Goal: Navigation & Orientation: Understand site structure

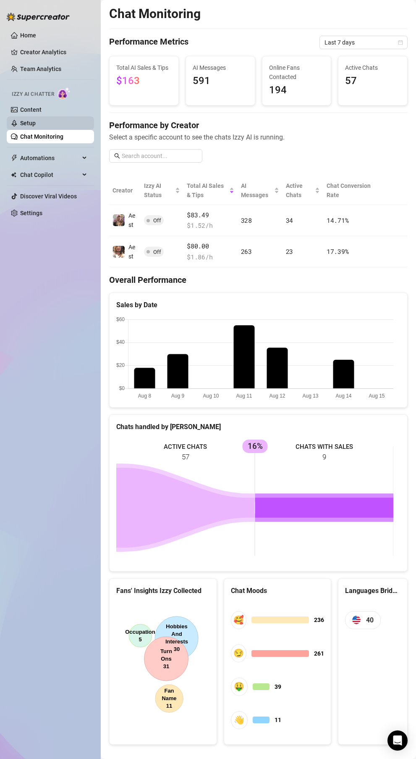
click at [36, 121] on link "Setup" at bounding box center [28, 123] width 16 height 7
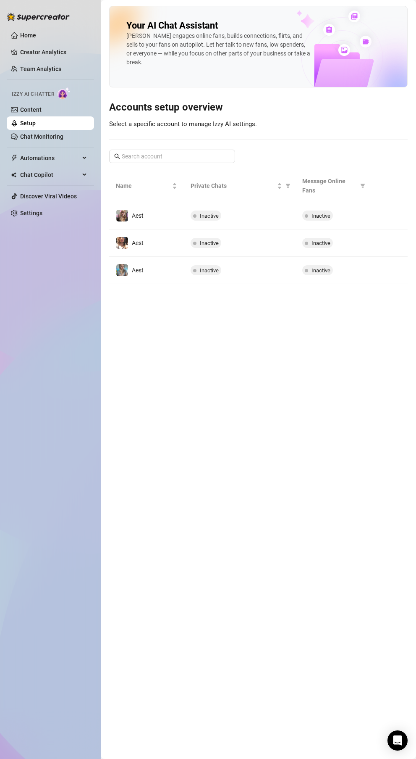
click at [379, 741] on main "Your AI Chat Assistant [PERSON_NAME] engages online fans, builds connections, f…" at bounding box center [259, 379] width 316 height 759
click at [386, 736] on main "Your AI Chat Assistant [PERSON_NAME] engages online fans, builds connections, f…" at bounding box center [259, 379] width 316 height 759
click at [389, 743] on div "Open Intercom Messenger" at bounding box center [398, 741] width 22 height 22
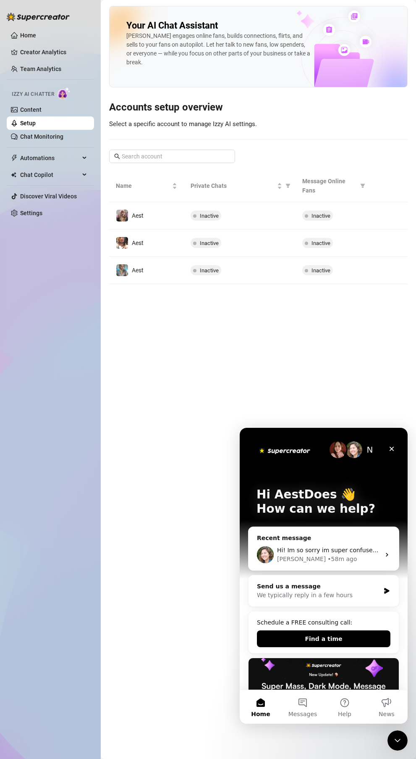
click at [50, 44] on ul "Home Creator Analytics Team Analytics Izzy AI Chatter Content Setup Chat Monito…" at bounding box center [50, 124] width 87 height 198
click at [51, 54] on link "Creator Analytics" at bounding box center [53, 51] width 67 height 13
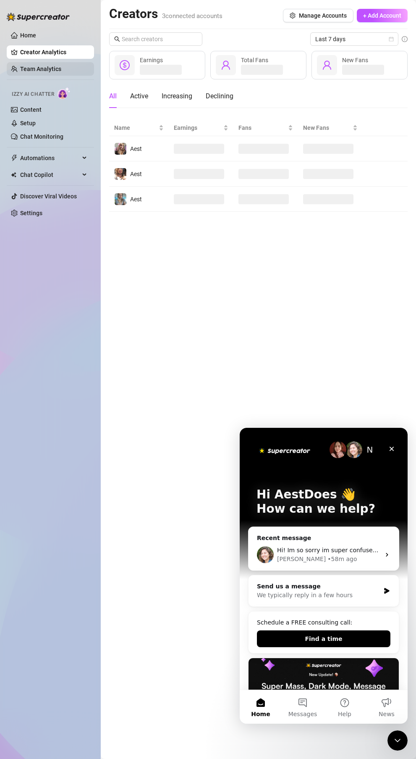
click at [37, 66] on link "Team Analytics" at bounding box center [40, 69] width 41 height 7
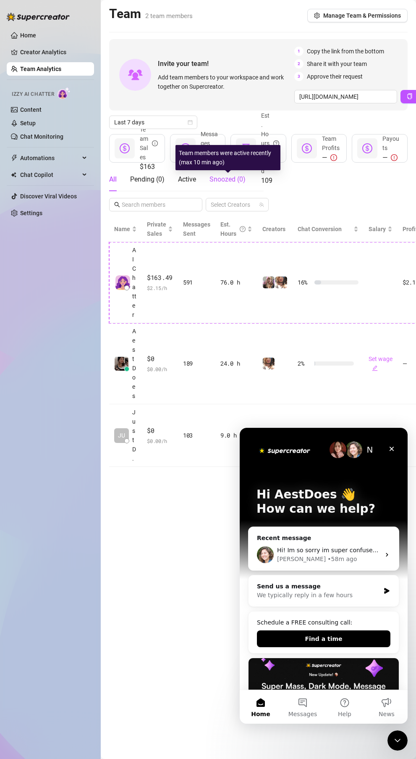
click at [227, 180] on span "Snoozed ( 0 )" at bounding box center [228, 179] width 36 height 8
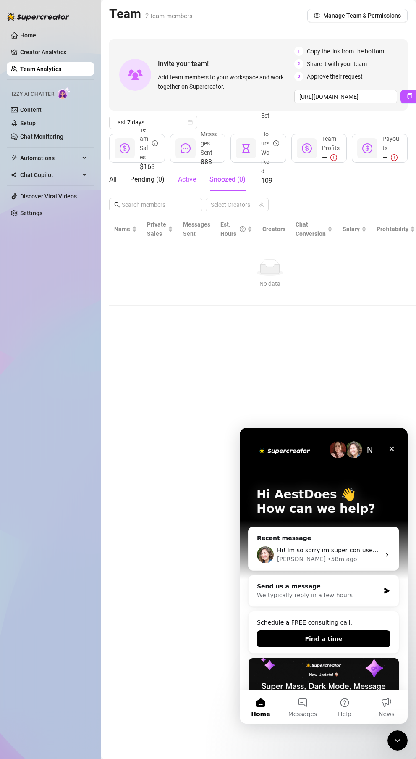
click at [179, 179] on span "Active" at bounding box center [187, 179] width 18 height 8
click at [165, 185] on div "Pending ( 0 )" at bounding box center [147, 180] width 34 height 24
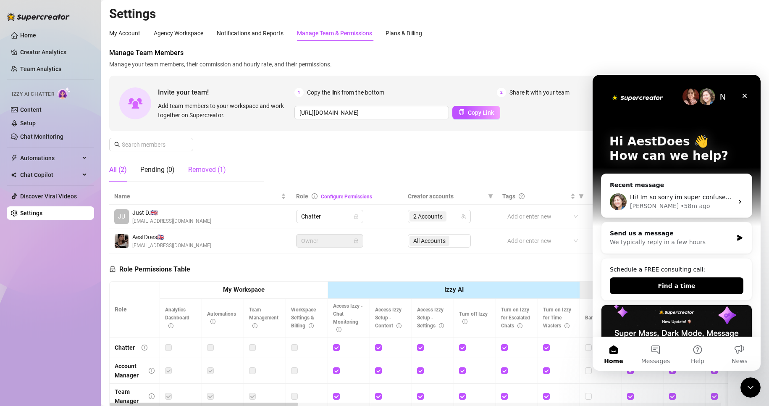
drag, startPoint x: 203, startPoint y: 166, endPoint x: 262, endPoint y: 3, distance: 173.6
click at [202, 167] on div "Removed (1)" at bounding box center [207, 170] width 38 height 10
